Goal: Task Accomplishment & Management: Manage account settings

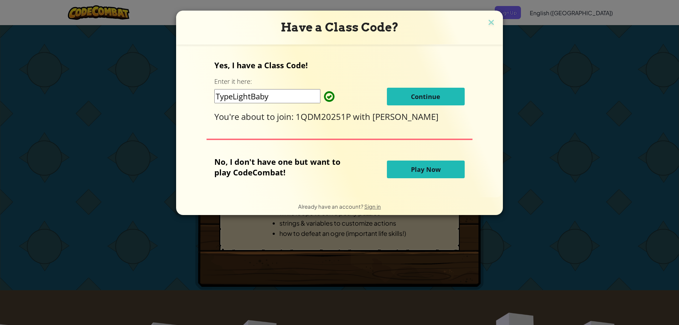
click at [425, 94] on span "Continue" at bounding box center [425, 96] width 29 height 8
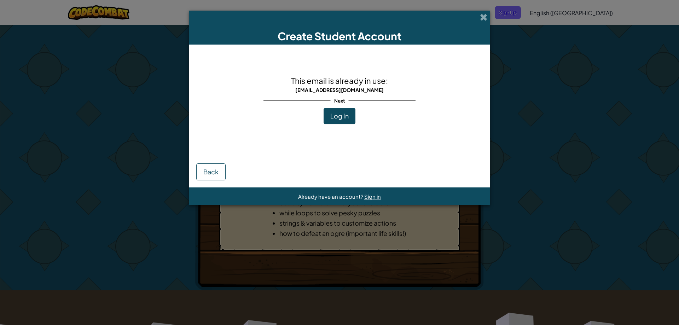
click at [330, 115] on button "Log In" at bounding box center [340, 116] width 32 height 16
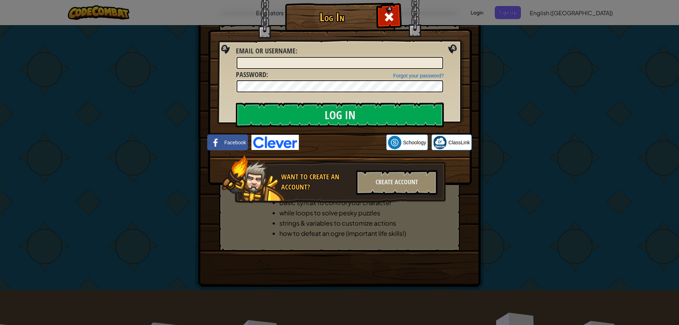
drag, startPoint x: 407, startPoint y: 55, endPoint x: 396, endPoint y: 56, distance: 10.7
click at [396, 56] on div "Email or Username :" at bounding box center [340, 58] width 208 height 24
click at [370, 60] on input "Email or Username :" at bounding box center [340, 63] width 207 height 12
type input "cartal6425"
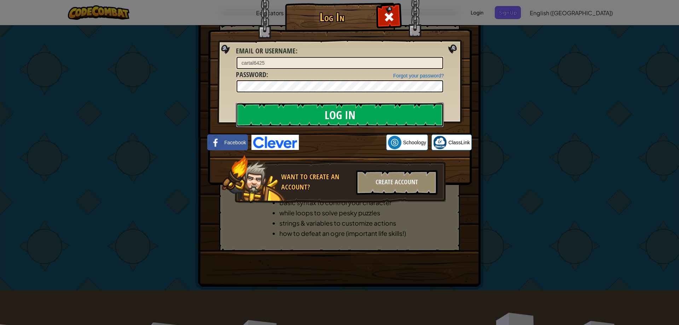
click at [326, 112] on input "Log In" at bounding box center [340, 115] width 208 height 25
